Goal: Task Accomplishment & Management: Manage account settings

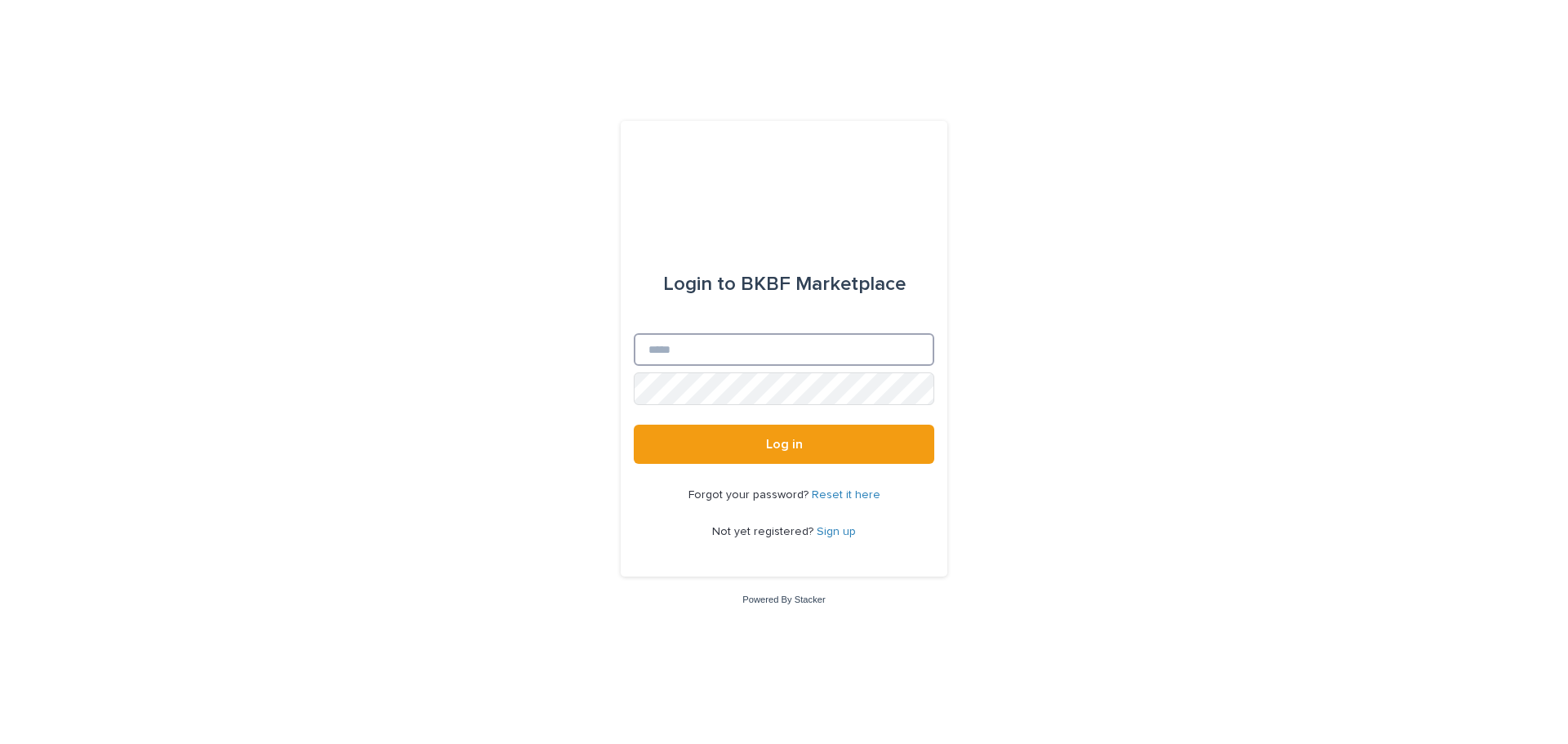
type input "**********"
click at [712, 449] on button "Log in" at bounding box center [784, 443] width 301 height 39
